Goal: Transaction & Acquisition: Purchase product/service

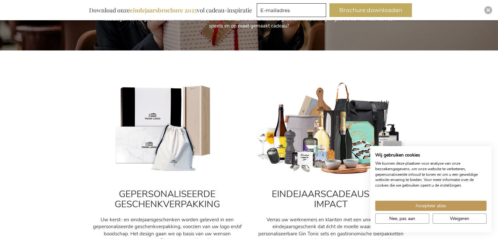
scroll to position [196, 0]
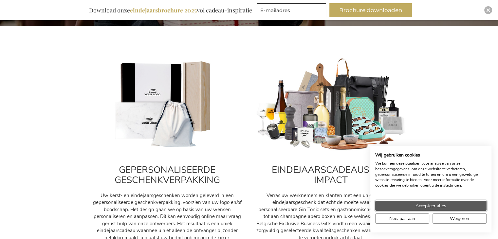
click at [432, 204] on span "Accepteer alles" at bounding box center [431, 205] width 31 height 7
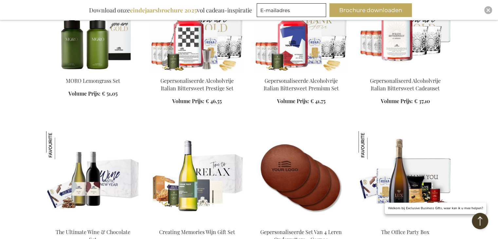
scroll to position [884, 0]
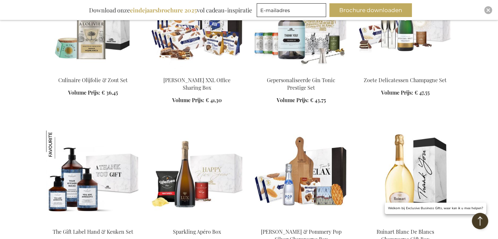
scroll to position [1146, 0]
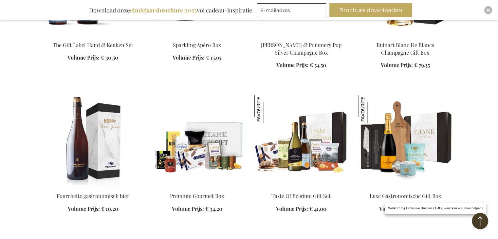
scroll to position [1342, 0]
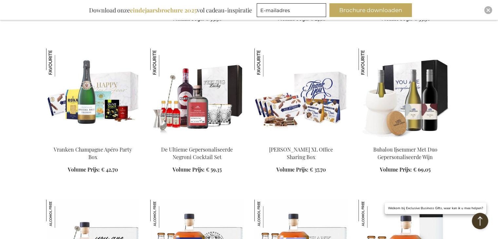
scroll to position [1899, 0]
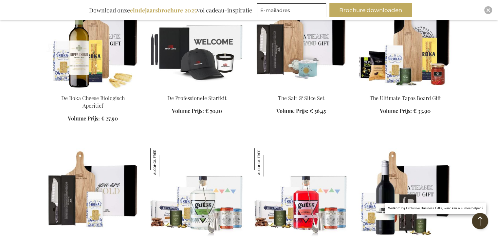
scroll to position [2652, 0]
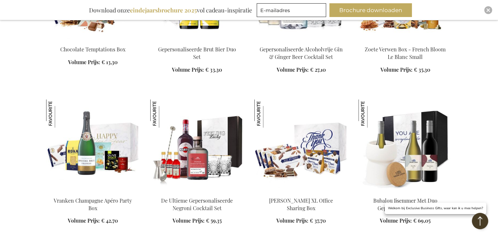
scroll to position [1768, 0]
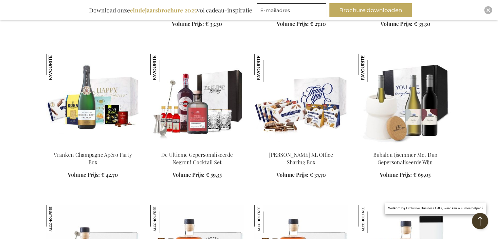
scroll to position [1834, 0]
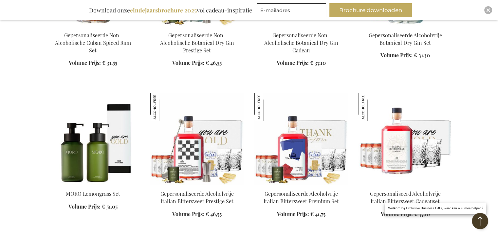
scroll to position [2227, 0]
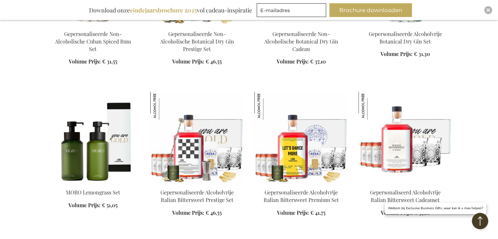
drag, startPoint x: 486, startPoint y: 146, endPoint x: 321, endPoint y: 76, distance: 179.6
click at [321, 92] on div "Gepersonaliseerde Alcoholvrije Italian Bittersweet Premium Set Volume Prijs: Va…" at bounding box center [301, 158] width 94 height 132
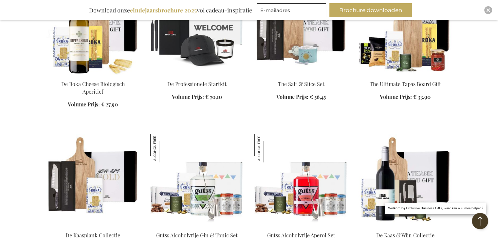
scroll to position [2652, 0]
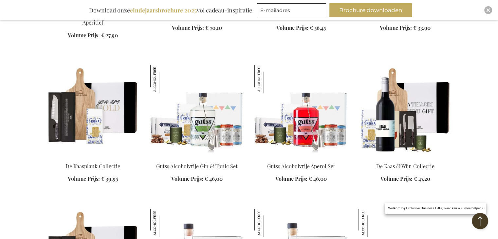
scroll to position [2718, 0]
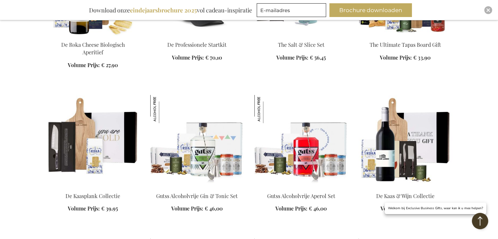
scroll to position [2718, 0]
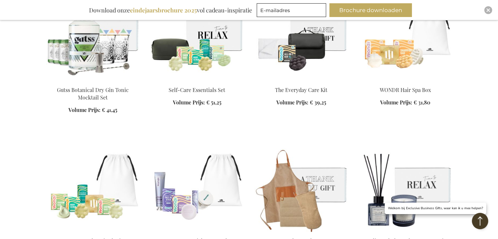
scroll to position [3143, 0]
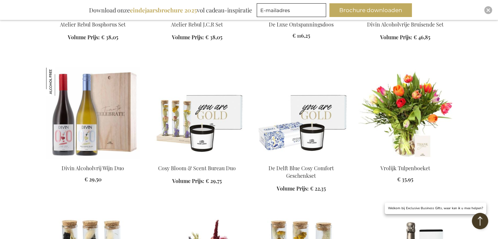
scroll to position [3536, 0]
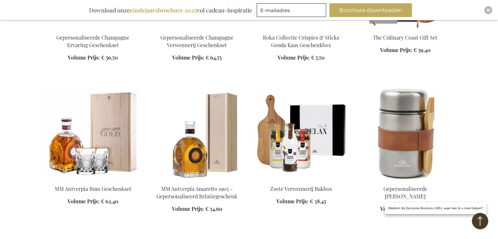
scroll to position [3896, 0]
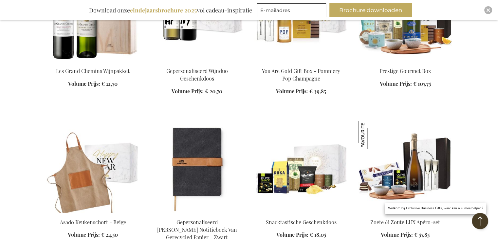
scroll to position [4486, 0]
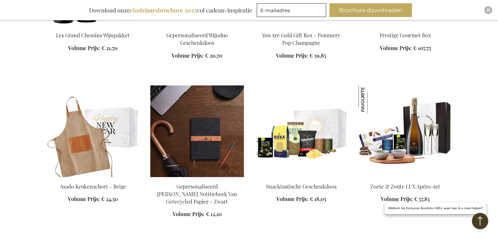
click at [203, 137] on img at bounding box center [197, 131] width 94 height 92
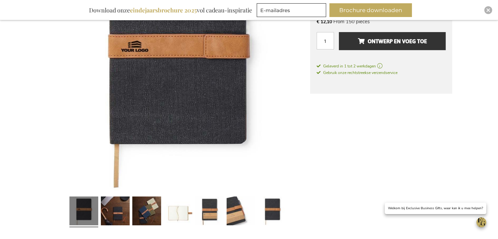
scroll to position [185, 0]
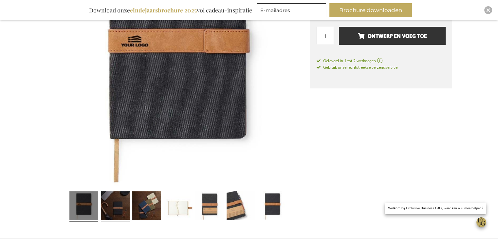
click at [123, 201] on link at bounding box center [115, 207] width 29 height 36
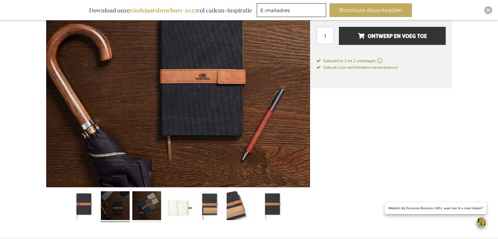
click at [145, 199] on link at bounding box center [146, 207] width 29 height 36
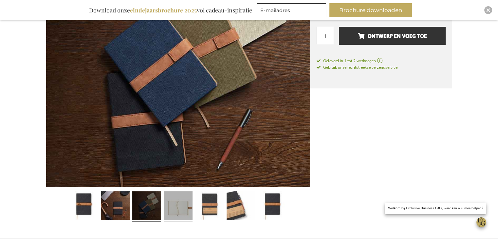
click at [186, 212] on link at bounding box center [178, 207] width 29 height 36
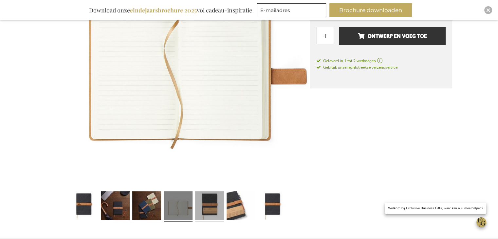
click at [215, 212] on link at bounding box center [209, 207] width 29 height 36
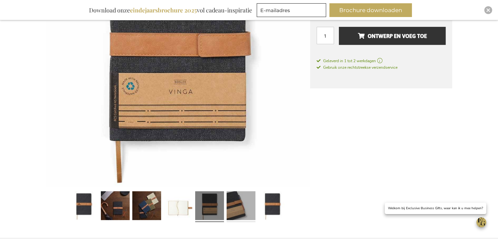
click at [235, 211] on link at bounding box center [241, 207] width 29 height 36
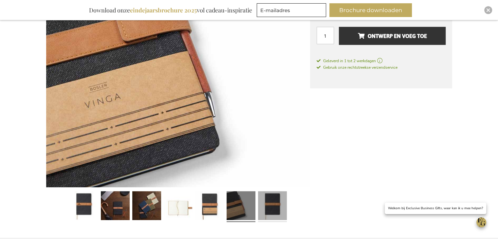
click at [272, 208] on link at bounding box center [272, 207] width 29 height 36
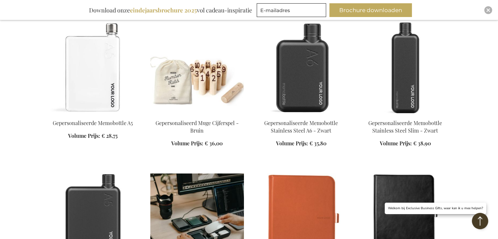
scroll to position [1513, 0]
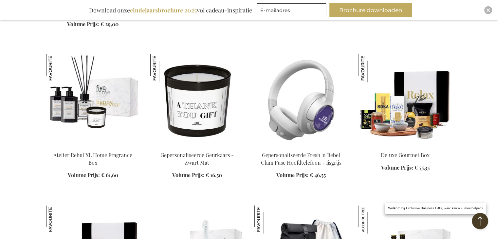
scroll to position [924, 0]
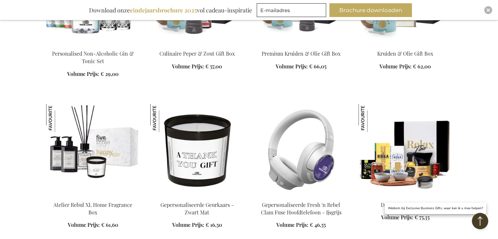
scroll to position [917, 0]
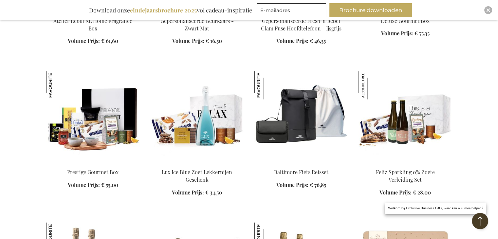
scroll to position [1113, 0]
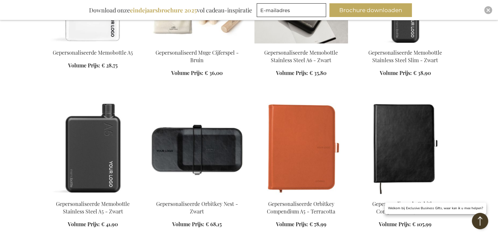
scroll to position [1637, 0]
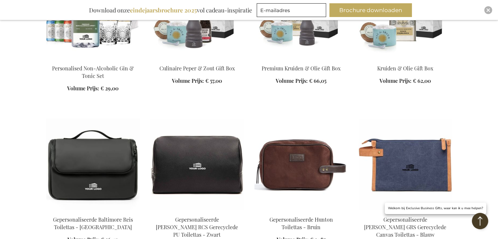
scroll to position [2128, 0]
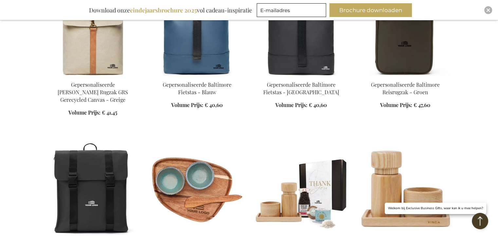
scroll to position [2554, 0]
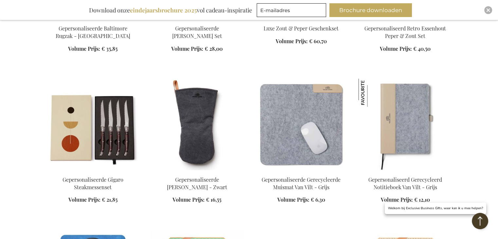
scroll to position [2750, 0]
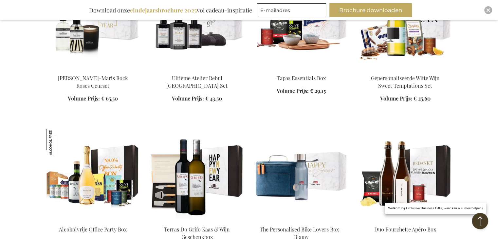
scroll to position [4257, 0]
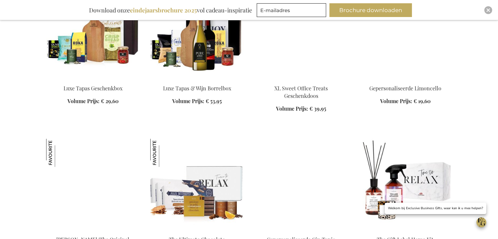
scroll to position [1611, 0]
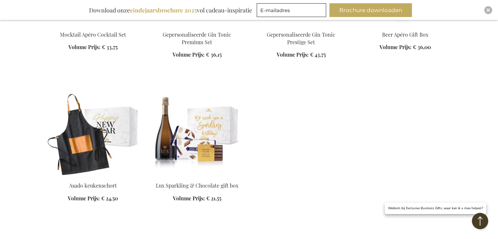
scroll to position [2201, 0]
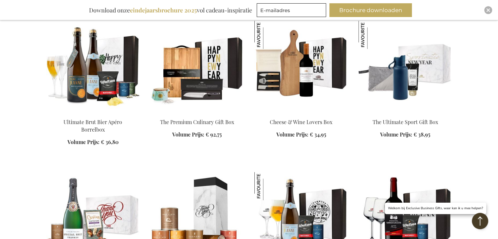
scroll to position [1218, 0]
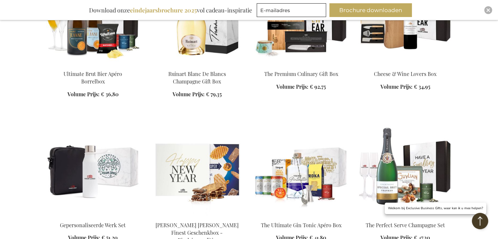
scroll to position [793, 0]
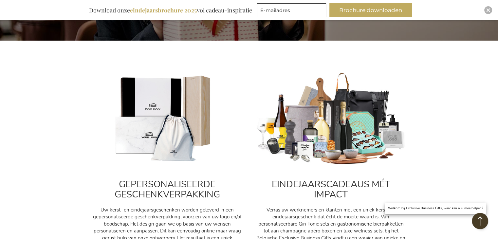
scroll to position [171, 0]
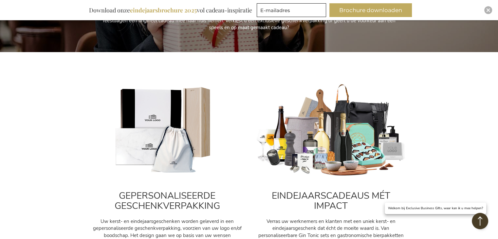
click at [115, 109] on img at bounding box center [167, 130] width 151 height 94
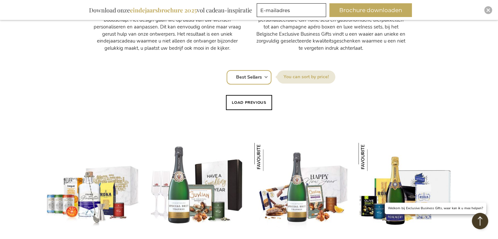
scroll to position [400, 0]
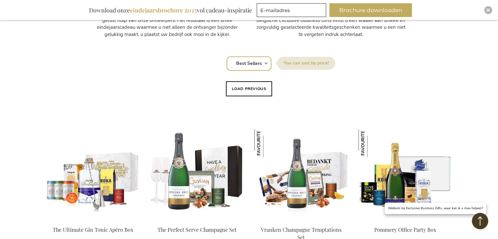
click at [254, 64] on select "Positie Best Sellers Meest bekeken Nieuw Biggest Saving Price: low to high Pric…" at bounding box center [249, 63] width 45 height 14
select select "price_desc"
click at [227, 56] on select "Positie Best Sellers Meest bekeken Nieuw Biggest Saving Price: low to high Pric…" at bounding box center [249, 63] width 45 height 14
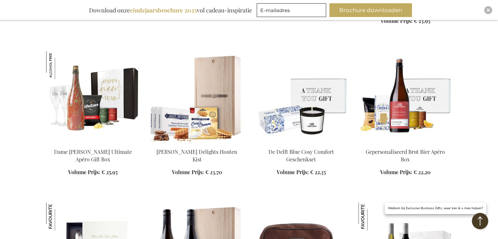
scroll to position [622, 0]
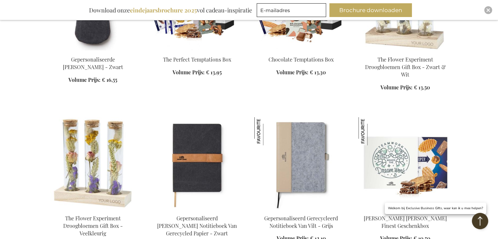
scroll to position [1834, 0]
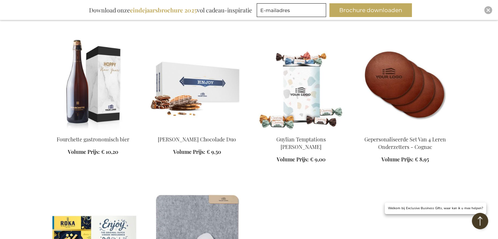
scroll to position [2259, 0]
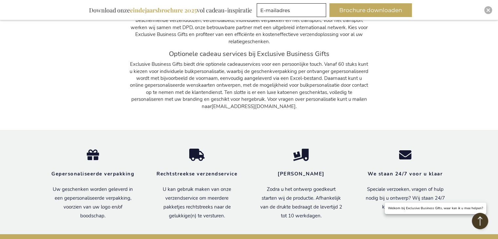
scroll to position [3012, 0]
